Goal: Task Accomplishment & Management: Complete application form

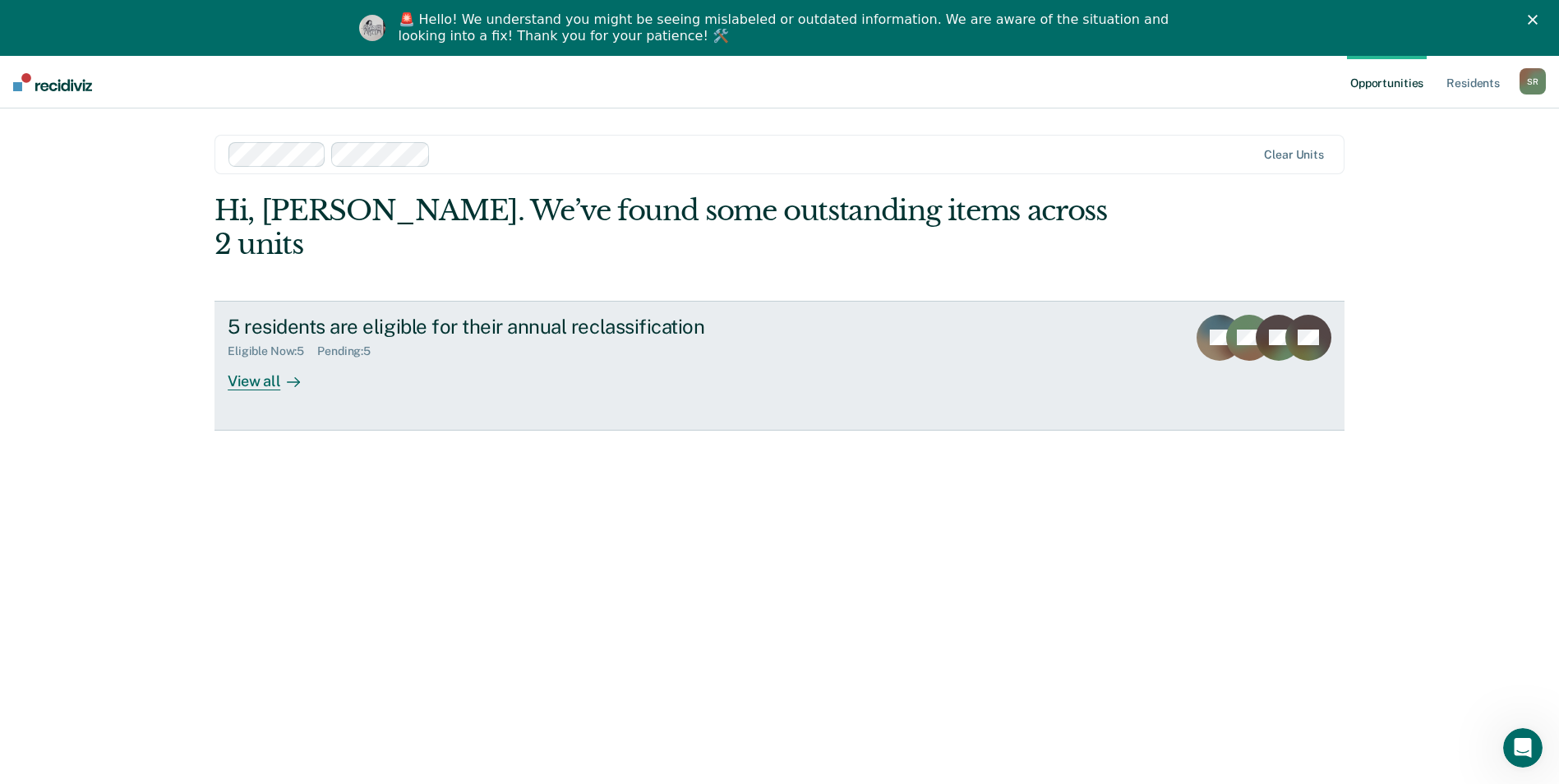
click at [237, 358] on div "View all" at bounding box center [274, 373] width 92 height 32
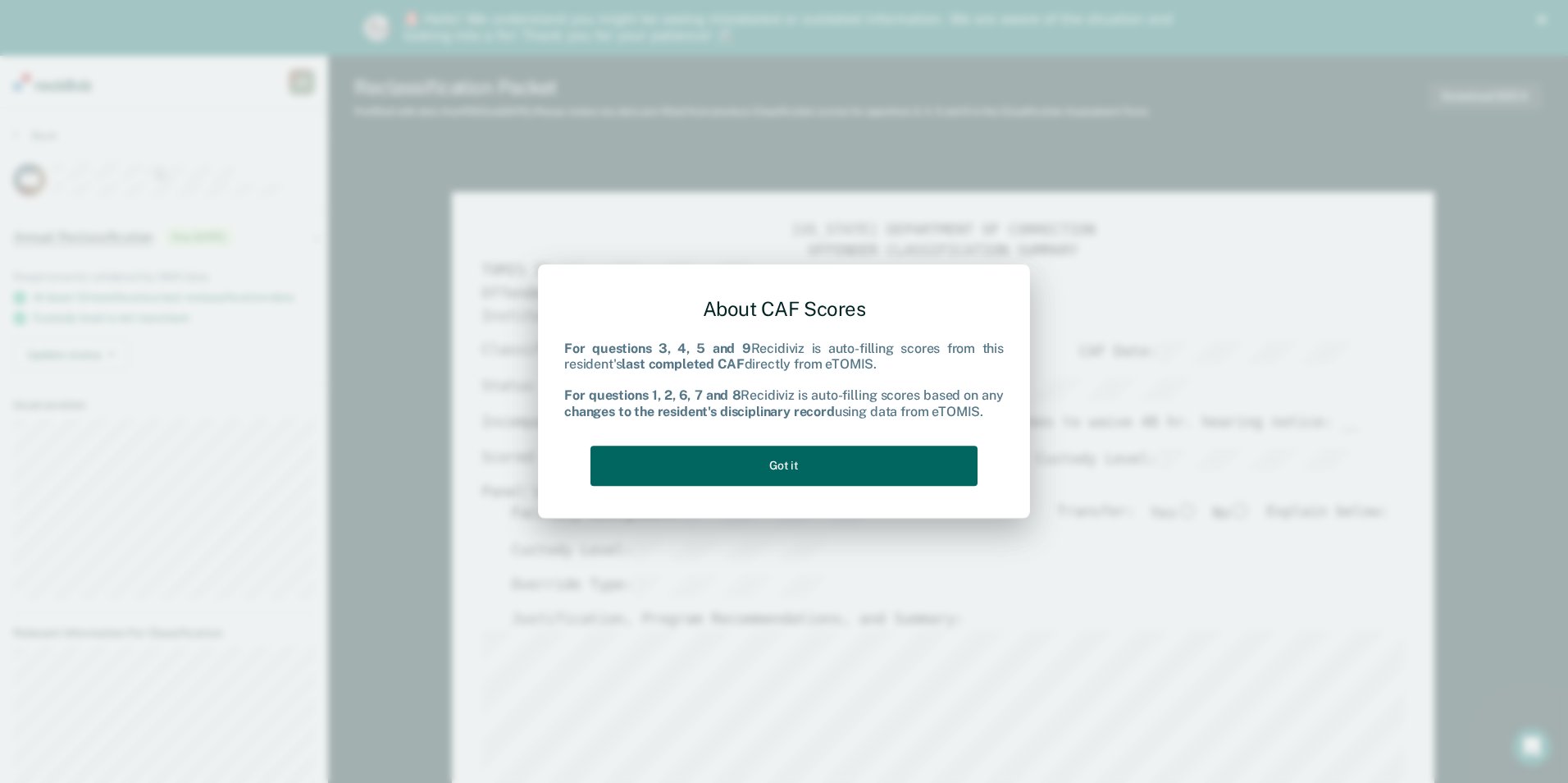
click at [772, 475] on button "Got it" at bounding box center [784, 466] width 387 height 40
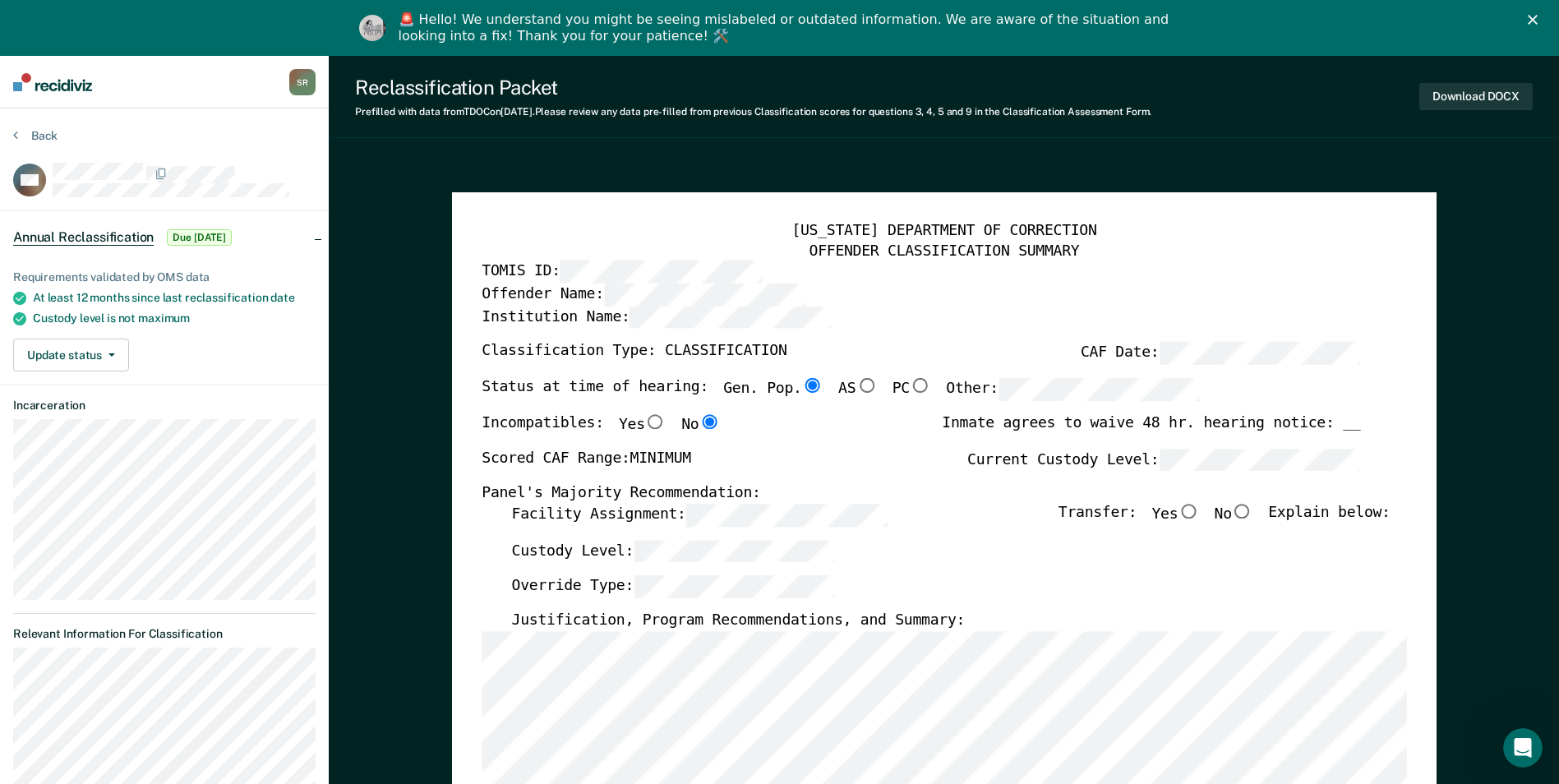
click at [1250, 513] on input "No" at bounding box center [1242, 511] width 21 height 14
type textarea "x"
radio input "true"
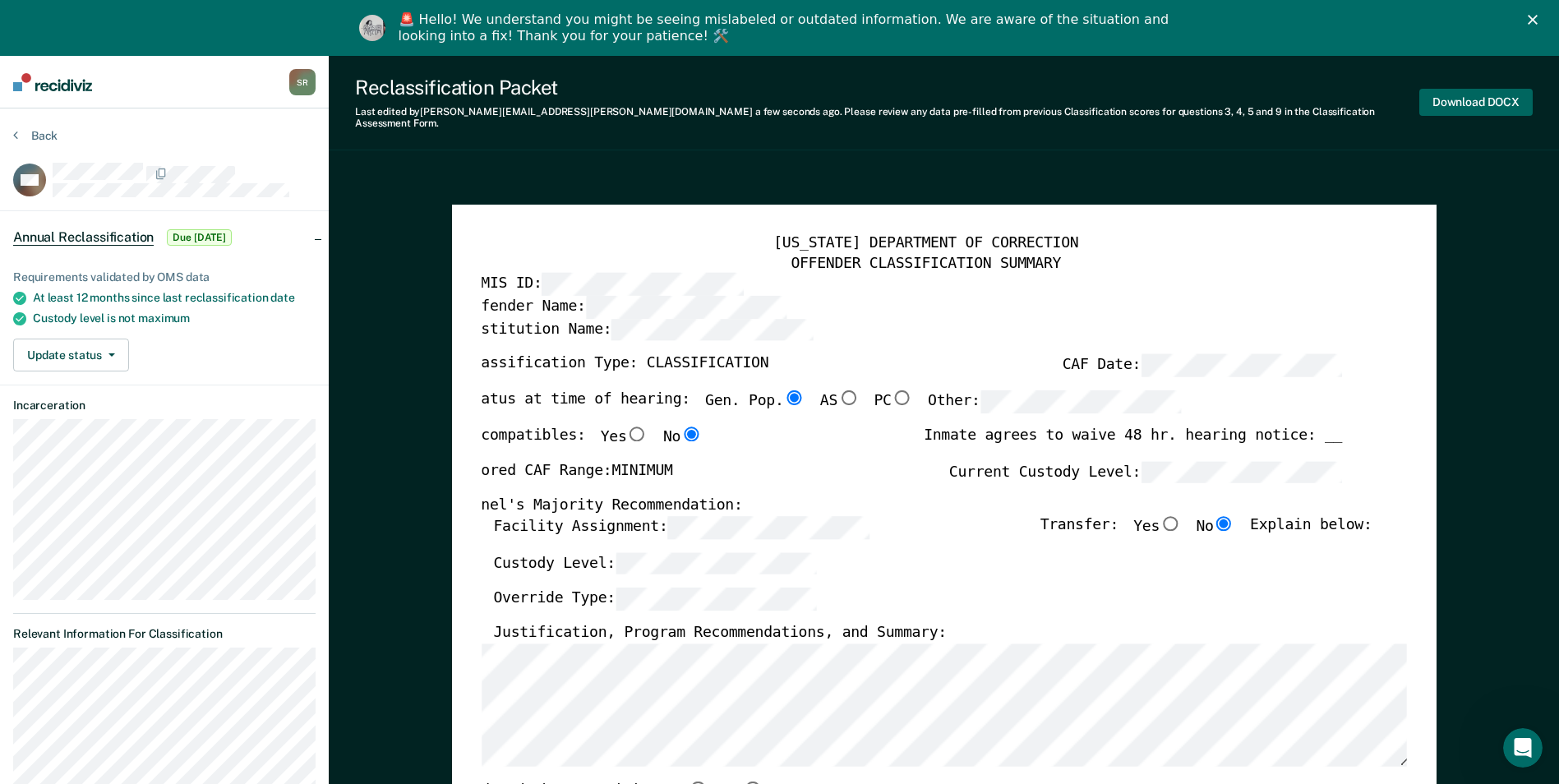
click at [1476, 96] on button "Download DOCX" at bounding box center [1476, 102] width 113 height 27
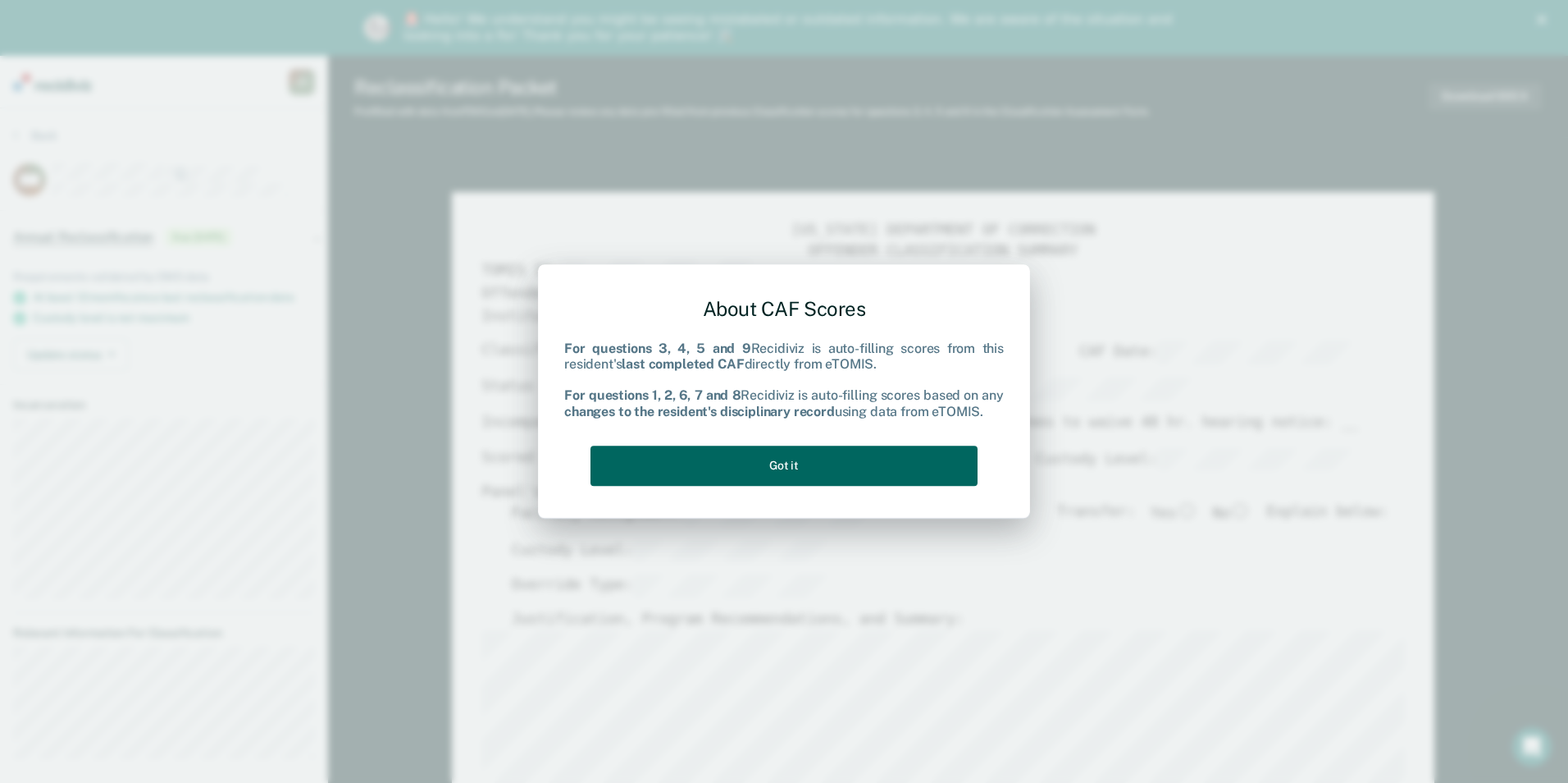
click at [732, 471] on button "Got it" at bounding box center [784, 466] width 387 height 40
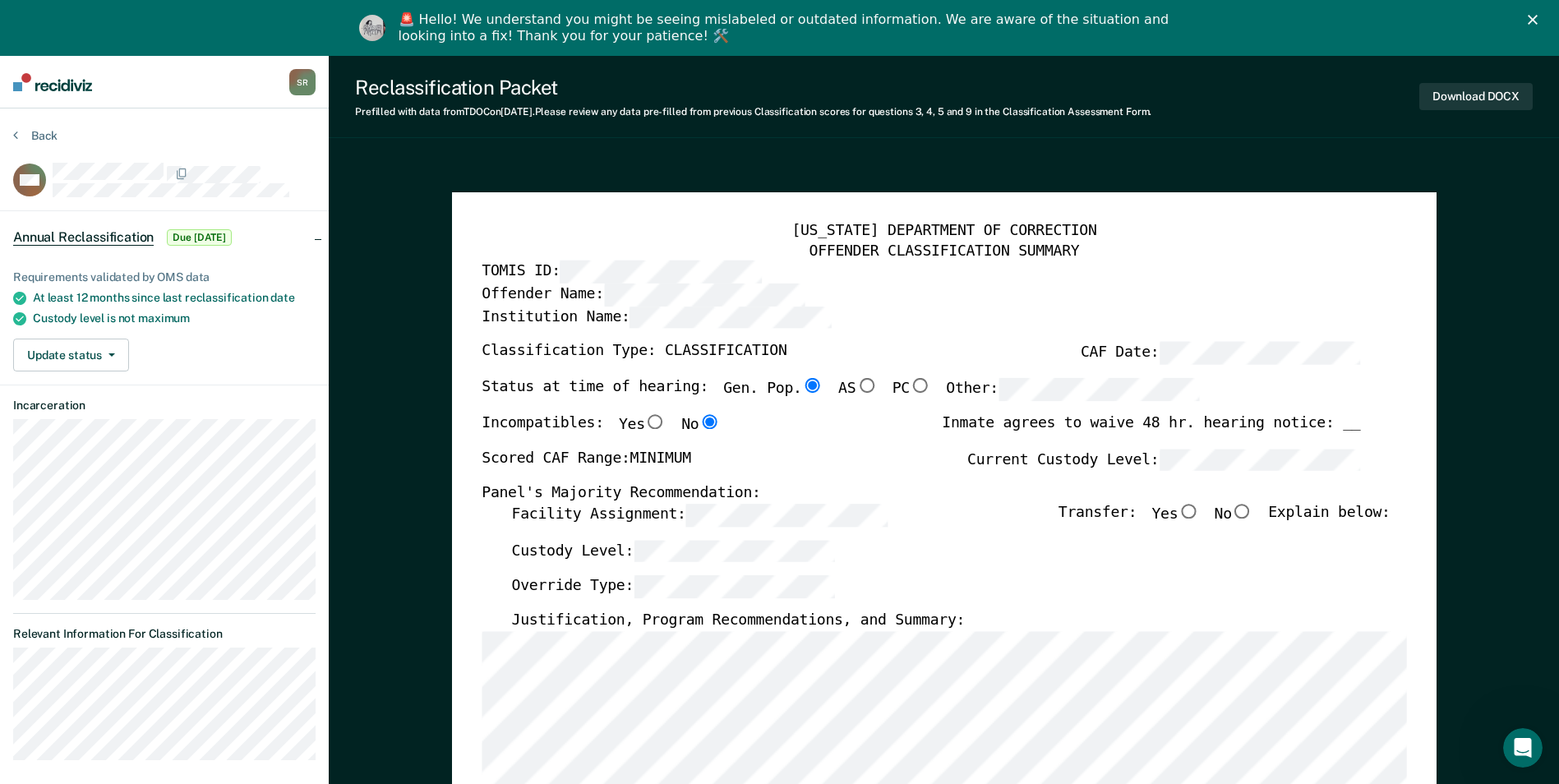
click at [1254, 510] on input "No" at bounding box center [1242, 511] width 21 height 14
type textarea "x"
radio input "true"
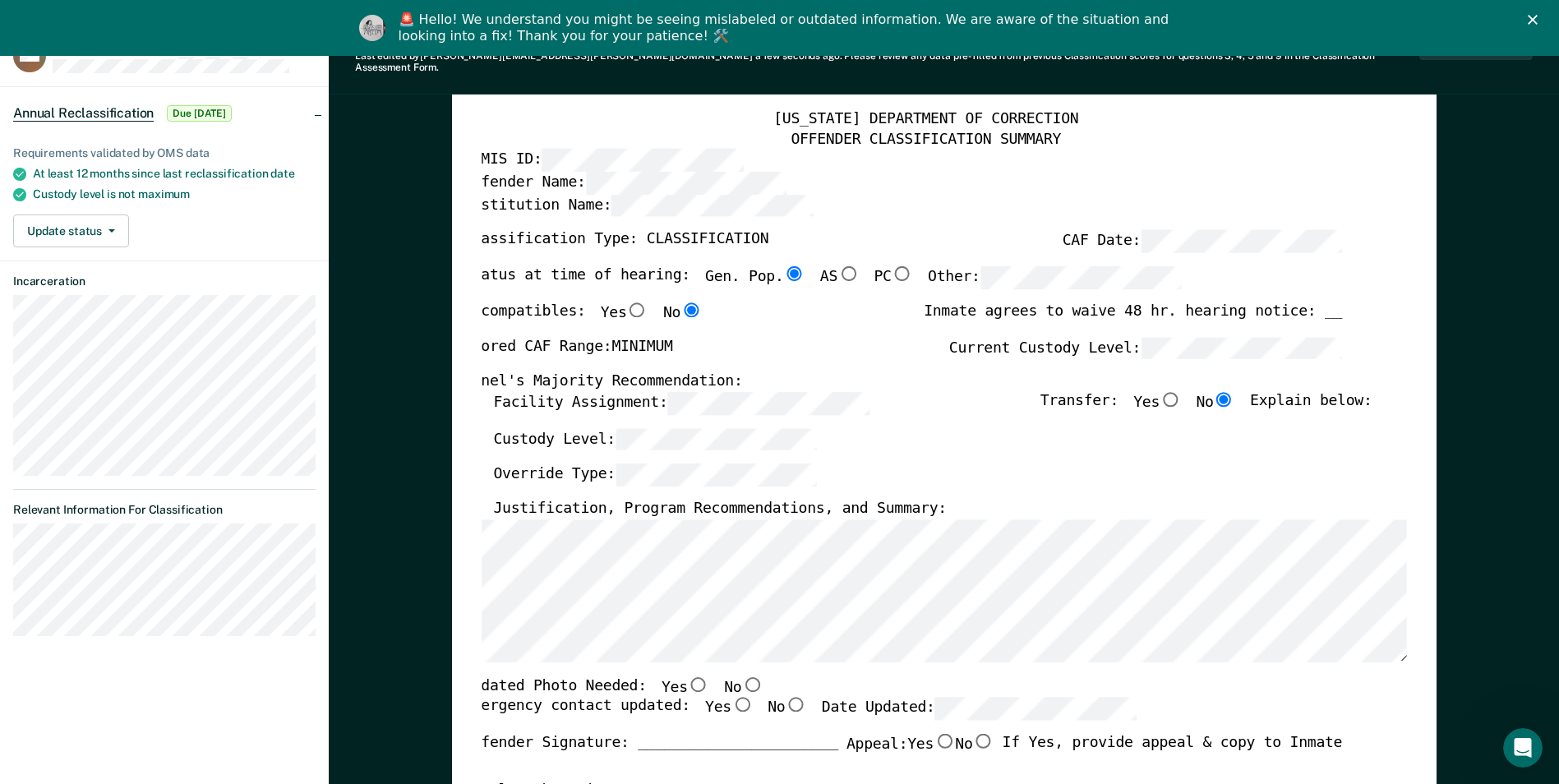
scroll to position [130, 0]
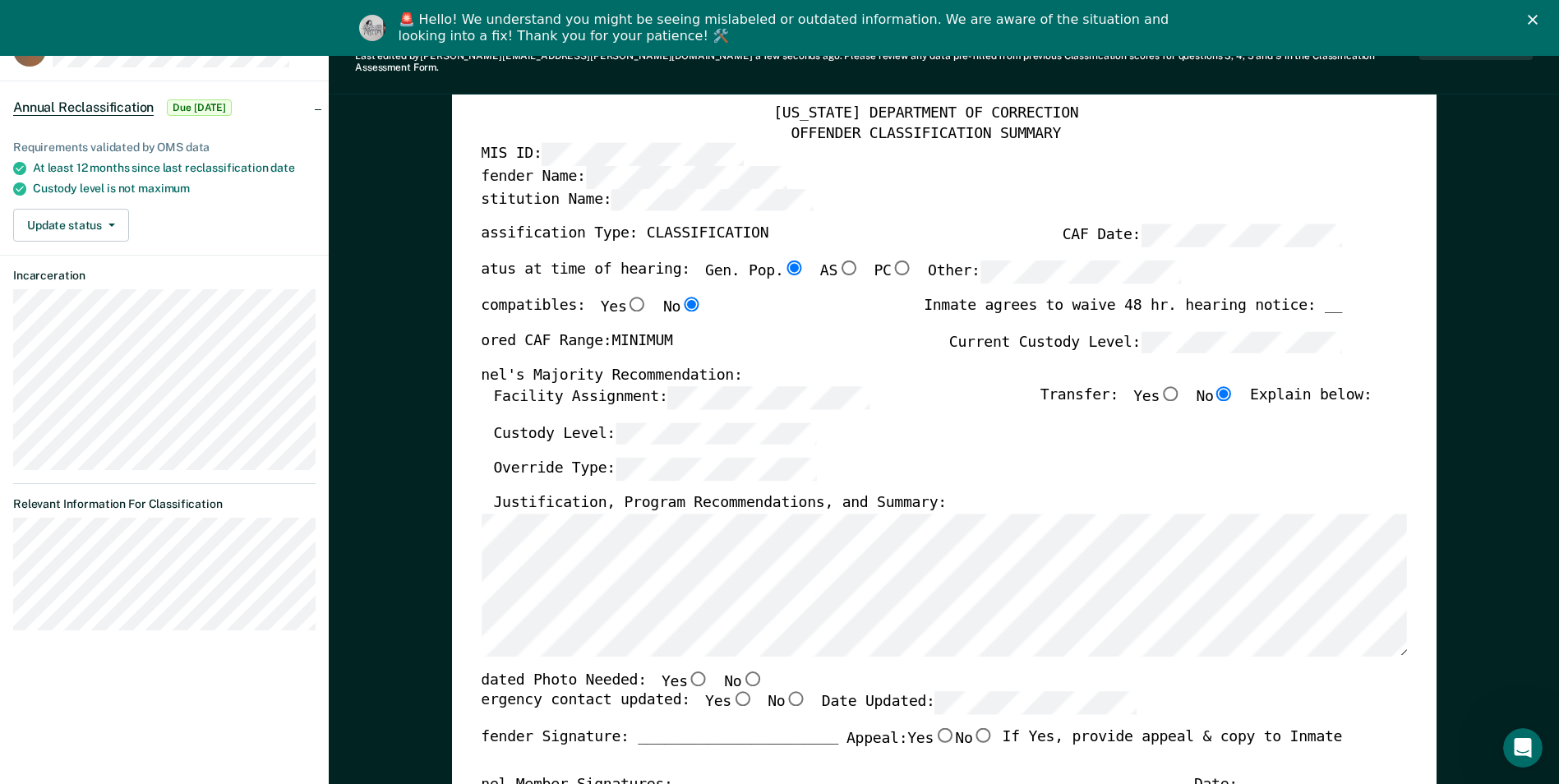
click at [1420, 698] on div "[US_STATE] DEPARTMENT OF CORRECTION OFFENDER CLASSIFICATION SUMMARY TOMIS ID: O…" at bounding box center [945, 716] width 985 height 1282
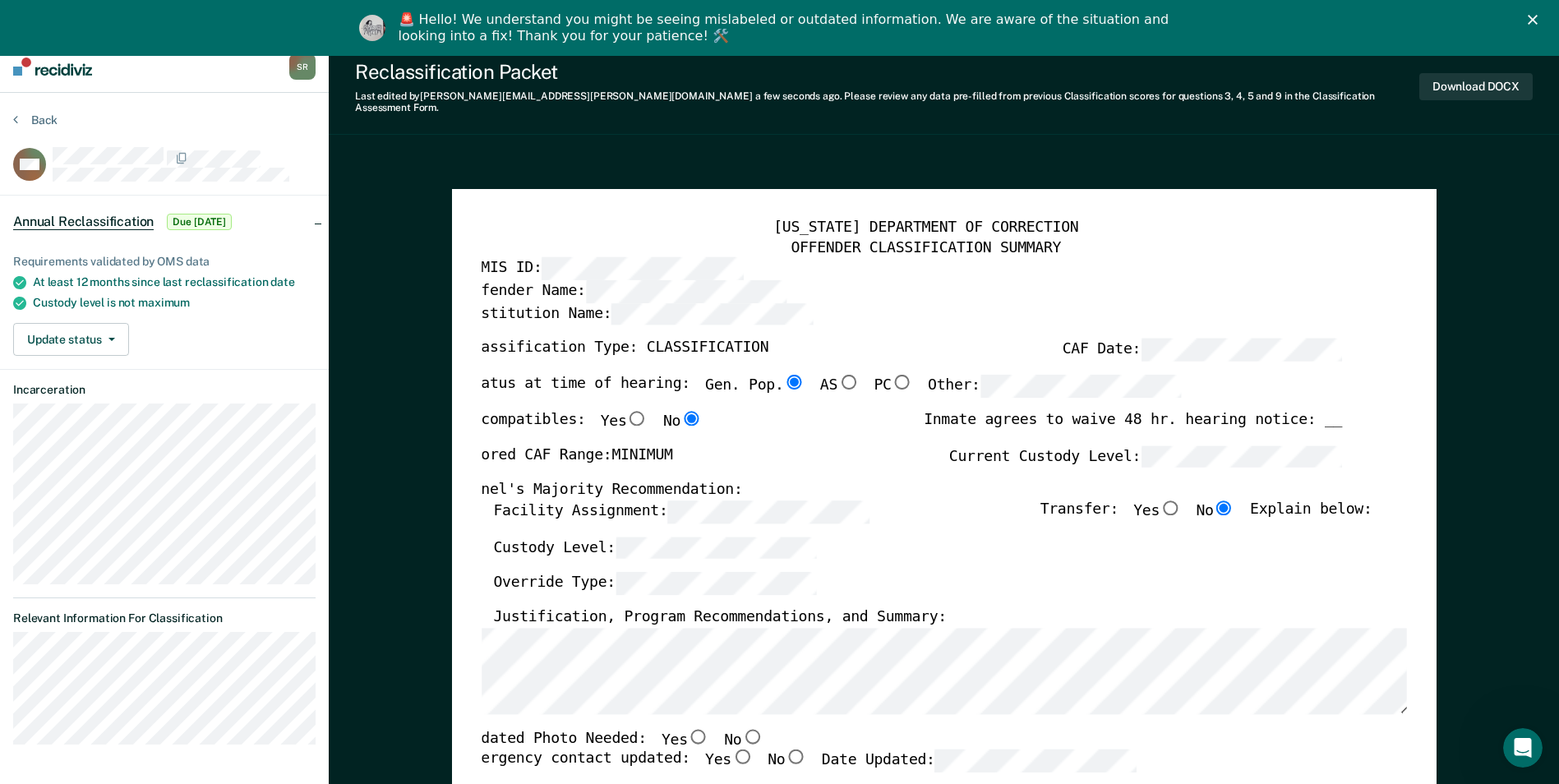
scroll to position [0, 0]
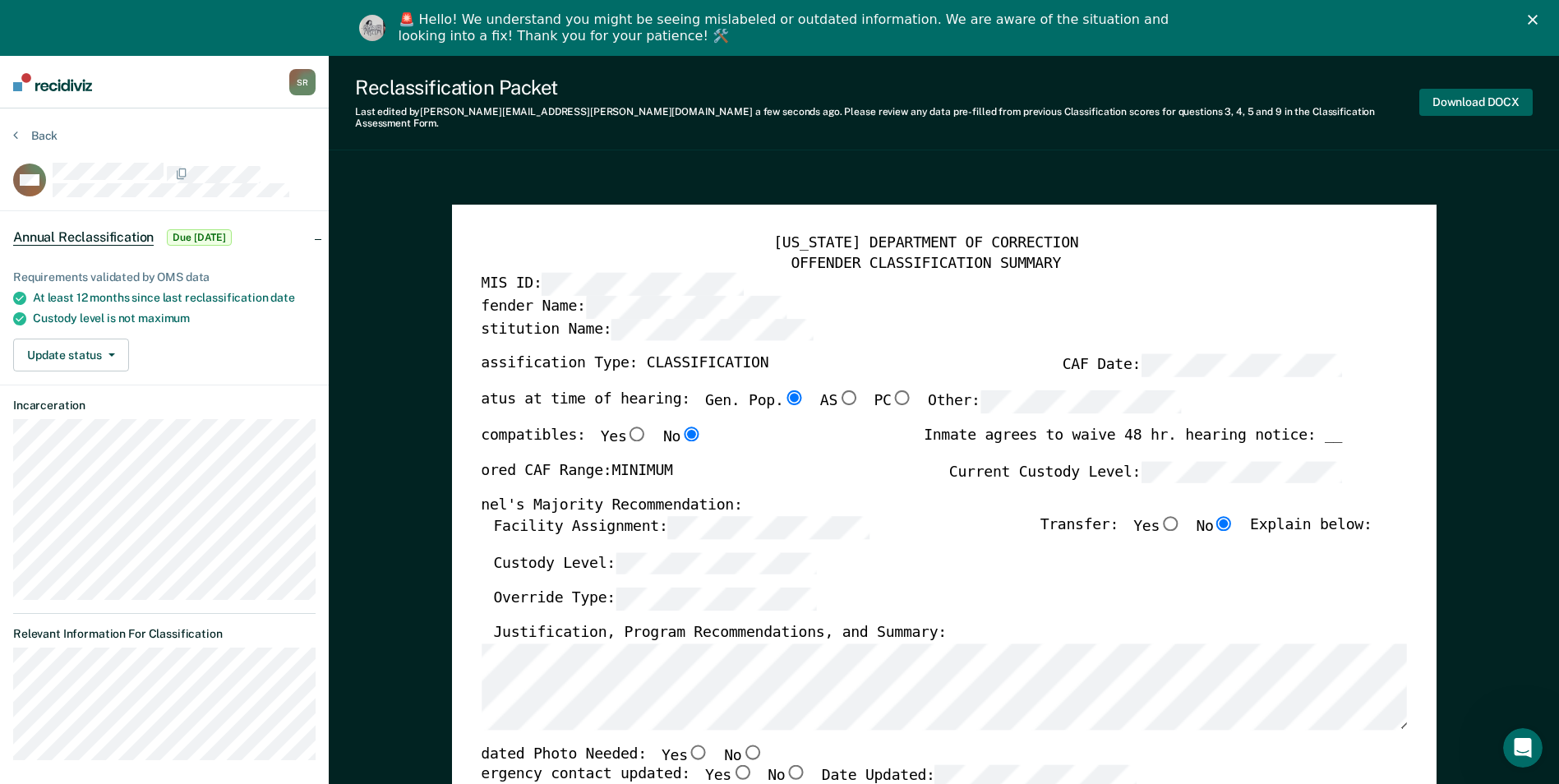
click at [1463, 100] on button "Download DOCX" at bounding box center [1476, 102] width 113 height 27
type textarea "x"
